Goal: Task Accomplishment & Management: Manage account settings

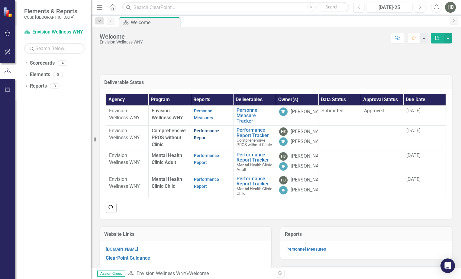
click at [197, 137] on link "Performance Report" at bounding box center [206, 134] width 25 height 12
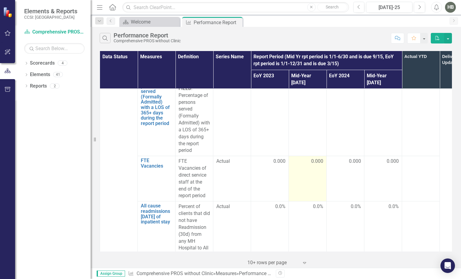
scroll to position [3904, 0]
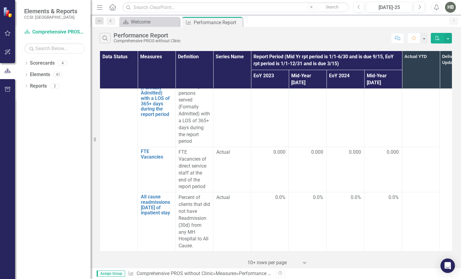
click at [110, 21] on icon at bounding box center [111, 20] width 2 height 3
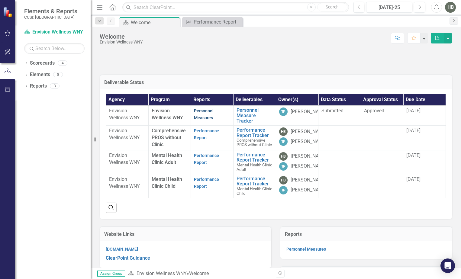
click at [197, 116] on link "Personnel Measures" at bounding box center [204, 114] width 20 height 12
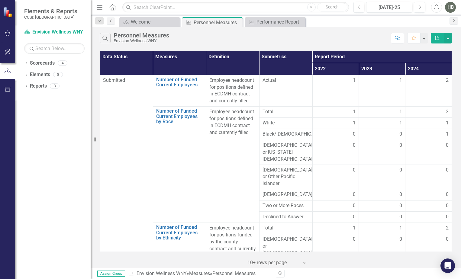
click at [110, 21] on icon "Previous" at bounding box center [110, 21] width 5 height 4
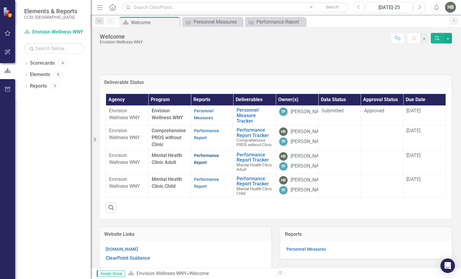
click at [200, 158] on link "Performance Report" at bounding box center [206, 159] width 25 height 12
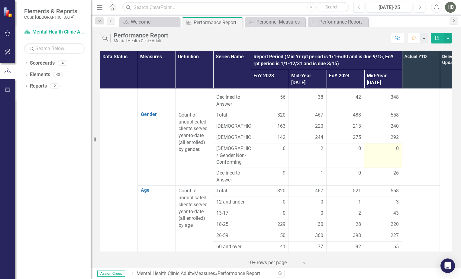
scroll to position [362, 0]
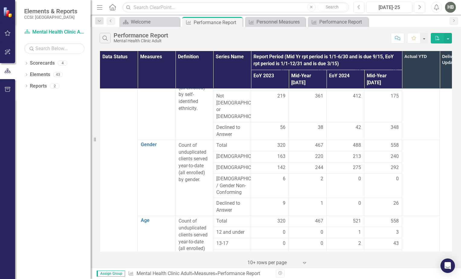
click at [357, 218] on span "521" at bounding box center [357, 221] width 8 height 7
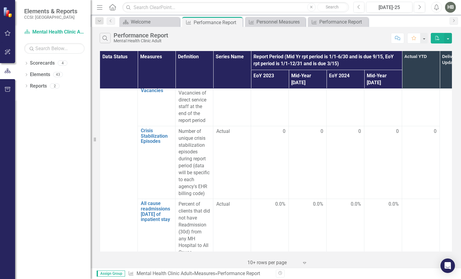
scroll to position [3936, 0]
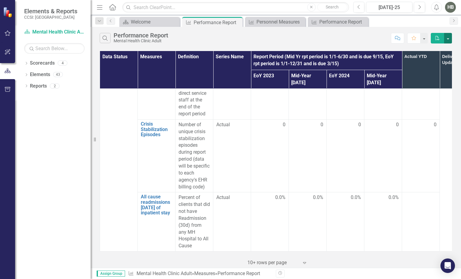
click at [448, 39] on button "button" at bounding box center [448, 38] width 8 height 11
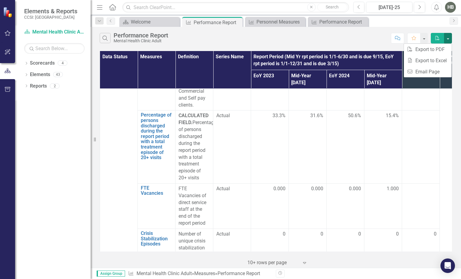
scroll to position [3785, 0]
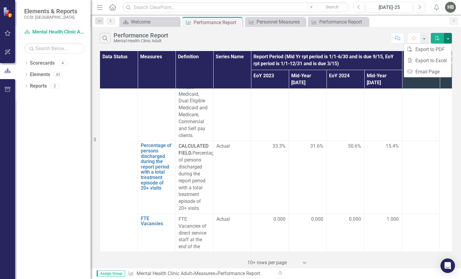
click at [111, 23] on link "Previous" at bounding box center [111, 21] width 8 height 7
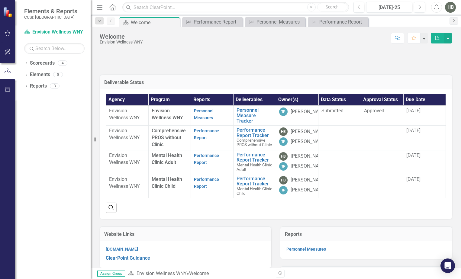
click at [199, 189] on strong "Performance Report" at bounding box center [206, 182] width 25 height 13
click at [200, 189] on link "Performance Report" at bounding box center [206, 183] width 25 height 12
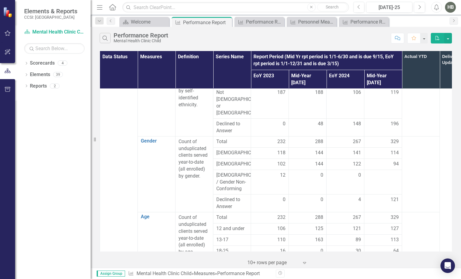
scroll to position [393, 0]
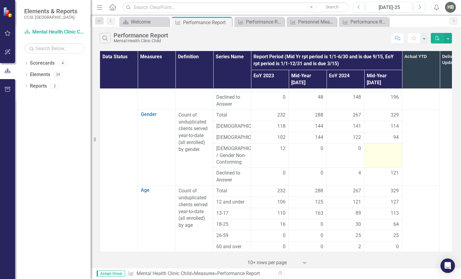
click at [390, 143] on td at bounding box center [383, 155] width 38 height 25
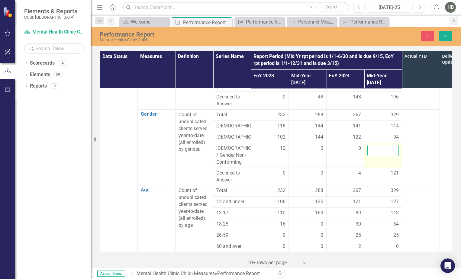
drag, startPoint x: 390, startPoint y: 132, endPoint x: 384, endPoint y: 128, distance: 6.8
click at [384, 145] on input "number" at bounding box center [382, 150] width 31 height 11
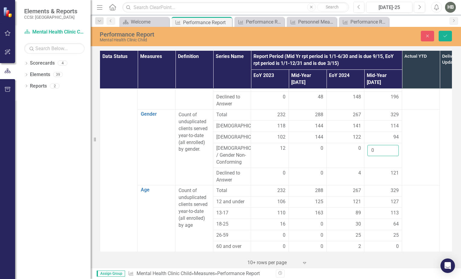
type input "0"
click at [439, 159] on td at bounding box center [421, 148] width 38 height 76
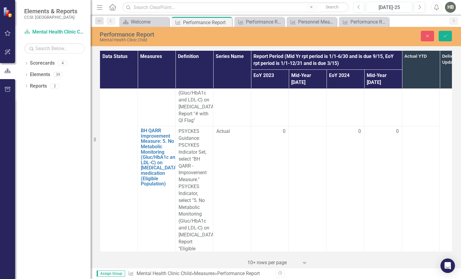
scroll to position [2839, 0]
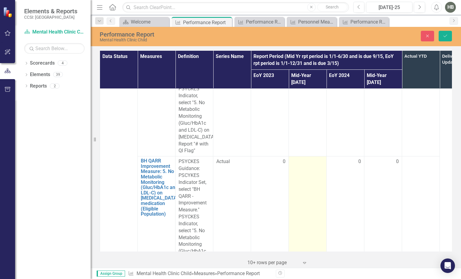
click at [313, 158] on div at bounding box center [307, 161] width 31 height 7
click at [313, 158] on input "number" at bounding box center [307, 163] width 31 height 11
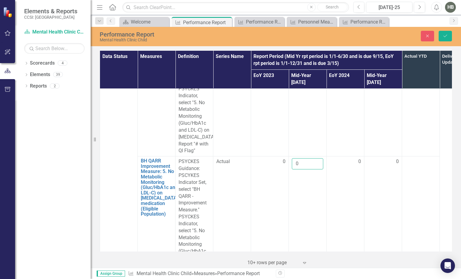
type input "0"
click at [423, 172] on td at bounding box center [421, 223] width 38 height 135
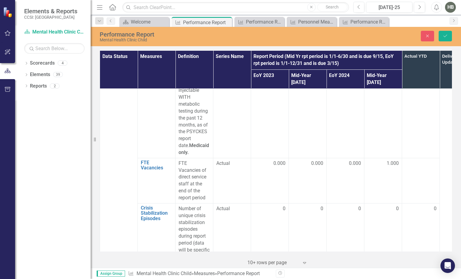
scroll to position [3330, 0]
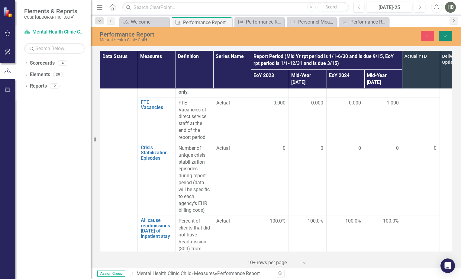
click at [443, 36] on icon "Save" at bounding box center [444, 36] width 5 height 4
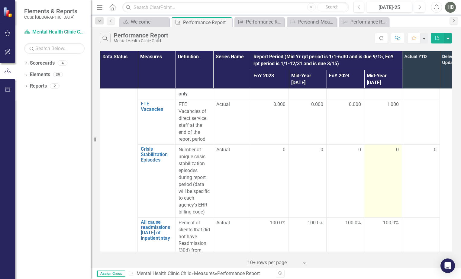
scroll to position [3330, 0]
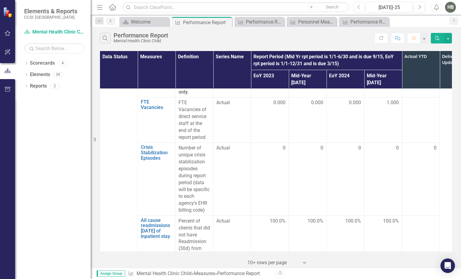
click at [113, 22] on icon "Previous" at bounding box center [110, 21] width 5 height 4
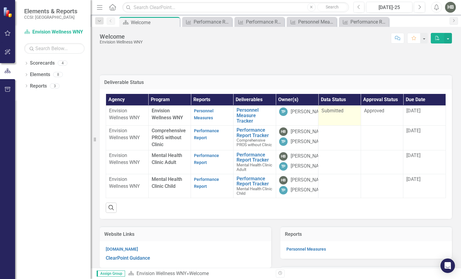
click at [330, 111] on span "Submitted" at bounding box center [332, 111] width 22 height 6
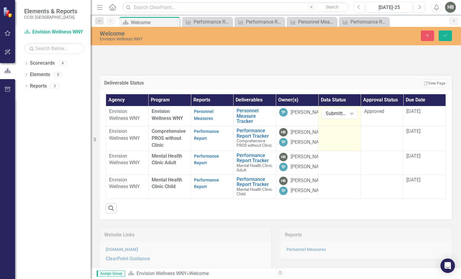
click at [328, 133] on div at bounding box center [339, 131] width 36 height 7
click at [348, 133] on icon "Expand" at bounding box center [351, 133] width 6 height 5
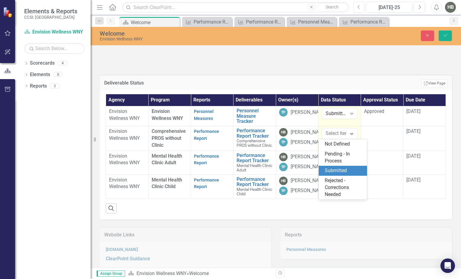
click at [344, 167] on div "Submitted" at bounding box center [344, 170] width 39 height 7
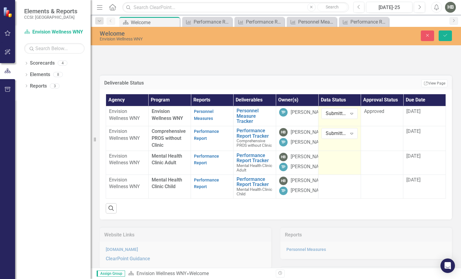
click at [335, 168] on td at bounding box center [339, 163] width 43 height 24
click at [348, 161] on icon "Expand" at bounding box center [351, 158] width 6 height 5
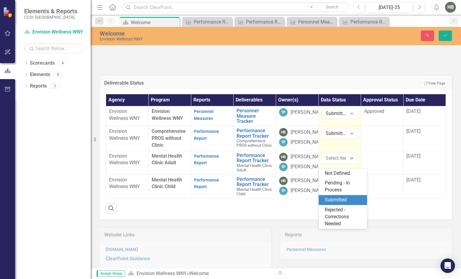
click at [336, 201] on div "Submitted" at bounding box center [344, 200] width 39 height 7
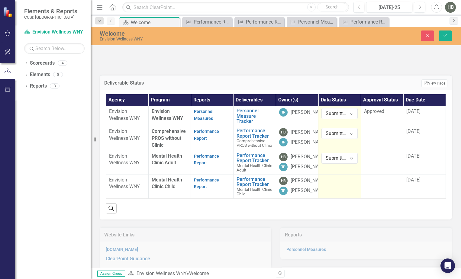
click at [336, 198] on td at bounding box center [339, 187] width 43 height 24
click at [349, 187] on div "Expand" at bounding box center [351, 182] width 11 height 10
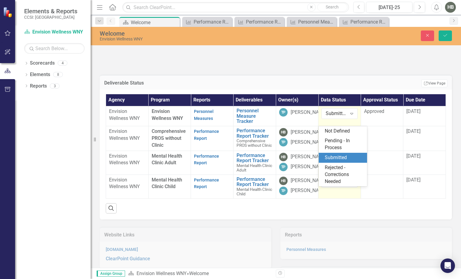
click at [335, 160] on div "Submitted" at bounding box center [344, 157] width 39 height 7
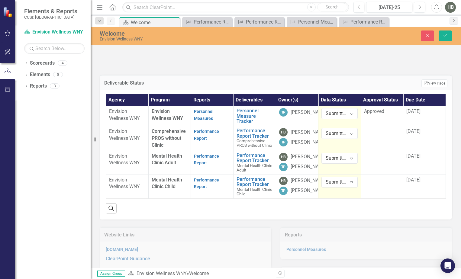
click at [352, 213] on div "Search" at bounding box center [276, 206] width 340 height 15
click at [56, 88] on div "3" at bounding box center [55, 85] width 10 height 5
click at [28, 88] on div "Dropdown" at bounding box center [26, 86] width 4 height 5
click at [47, 150] on div "Dashboard" at bounding box center [61, 151] width 59 height 5
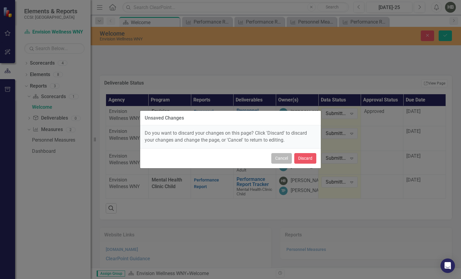
click at [280, 160] on button "Cancel" at bounding box center [281, 158] width 21 height 11
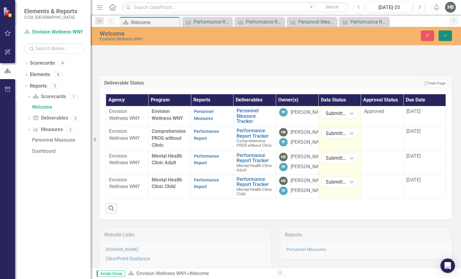
drag, startPoint x: 445, startPoint y: 34, endPoint x: 451, endPoint y: 47, distance: 14.2
click at [445, 34] on icon "Save" at bounding box center [444, 35] width 5 height 4
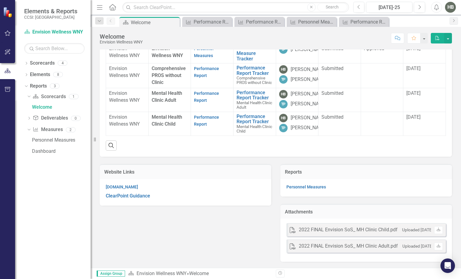
scroll to position [78, 0]
click at [339, 231] on div "2022 FINAL Envision SoS_ MH Clinic Child.pdf" at bounding box center [348, 229] width 99 height 7
